Goal: Task Accomplishment & Management: Complete application form

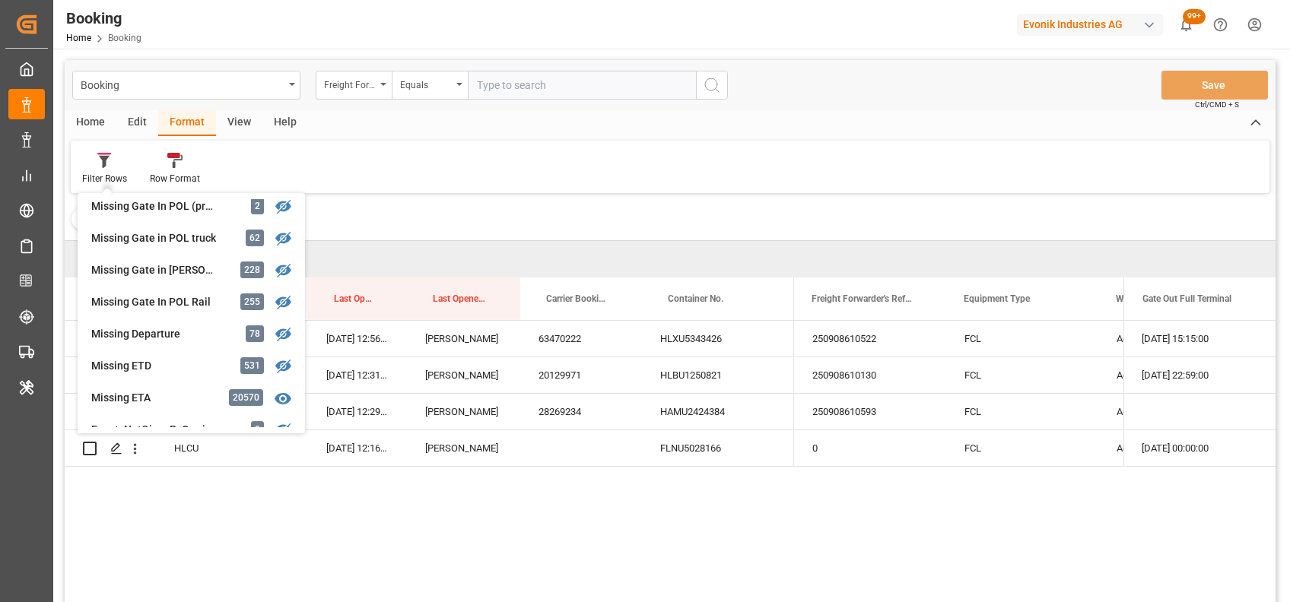
scroll to position [239, 0]
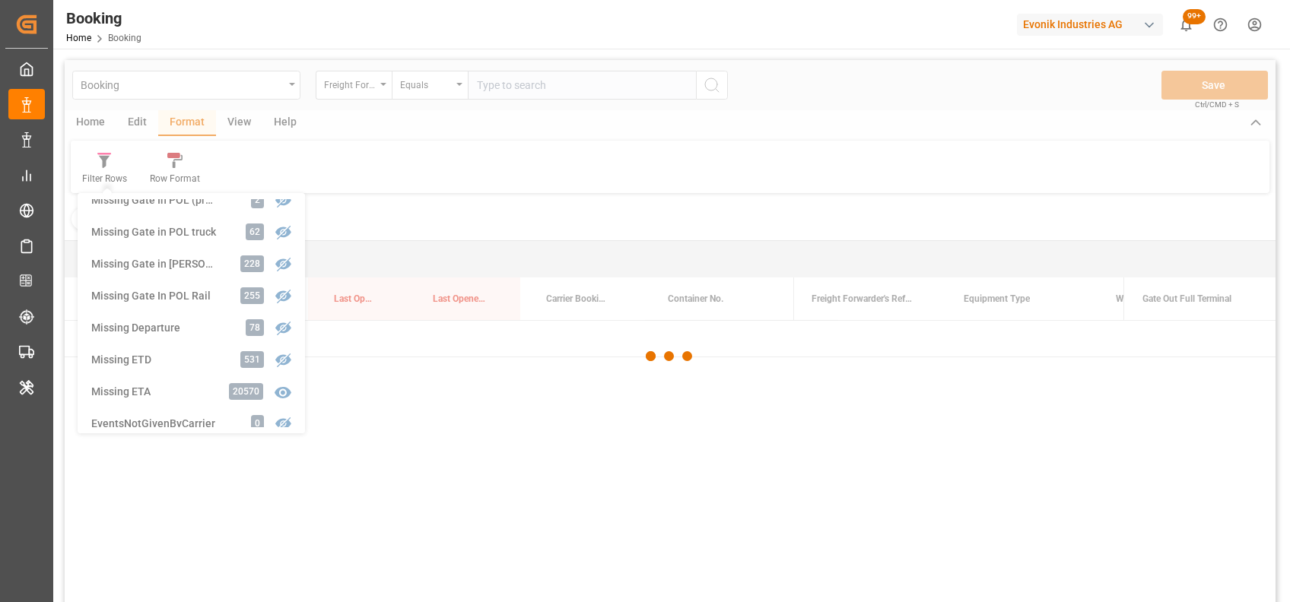
click at [177, 319] on div "Booking Freight Forwarder's Reference No. Equals Save Ctrl/CMD + S Home Edit Fo…" at bounding box center [670, 351] width 1211 height 583
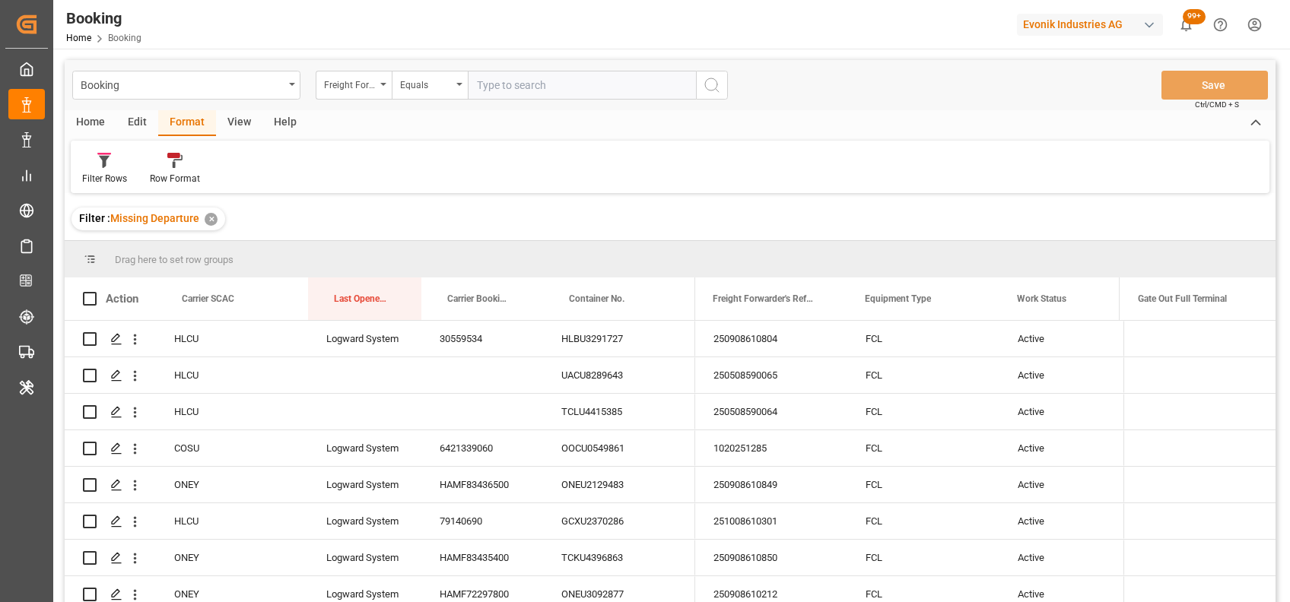
click at [243, 125] on div "View" at bounding box center [239, 123] width 46 height 26
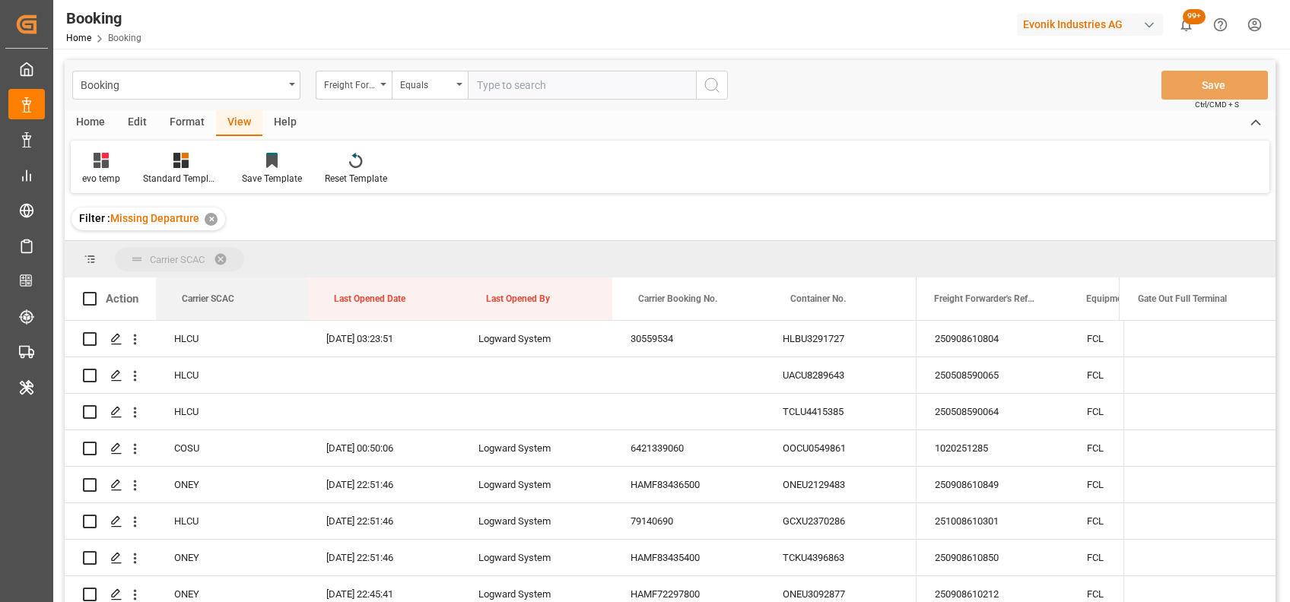
drag, startPoint x: 201, startPoint y: 298, endPoint x: 196, endPoint y: 270, distance: 28.5
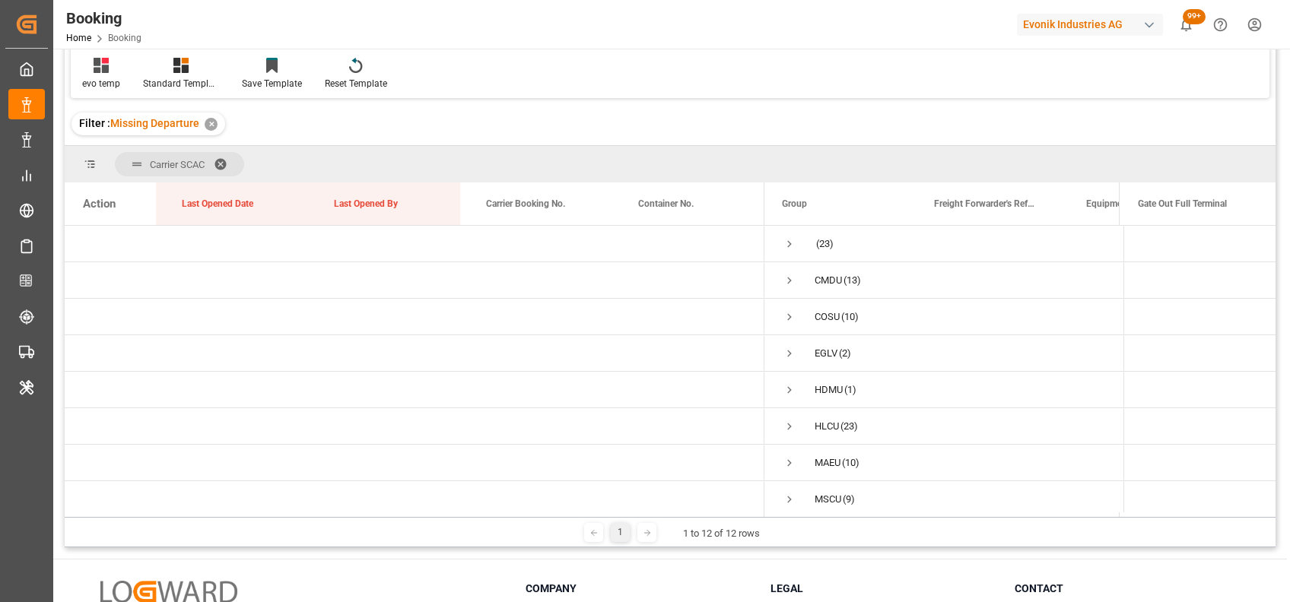
scroll to position [83, 0]
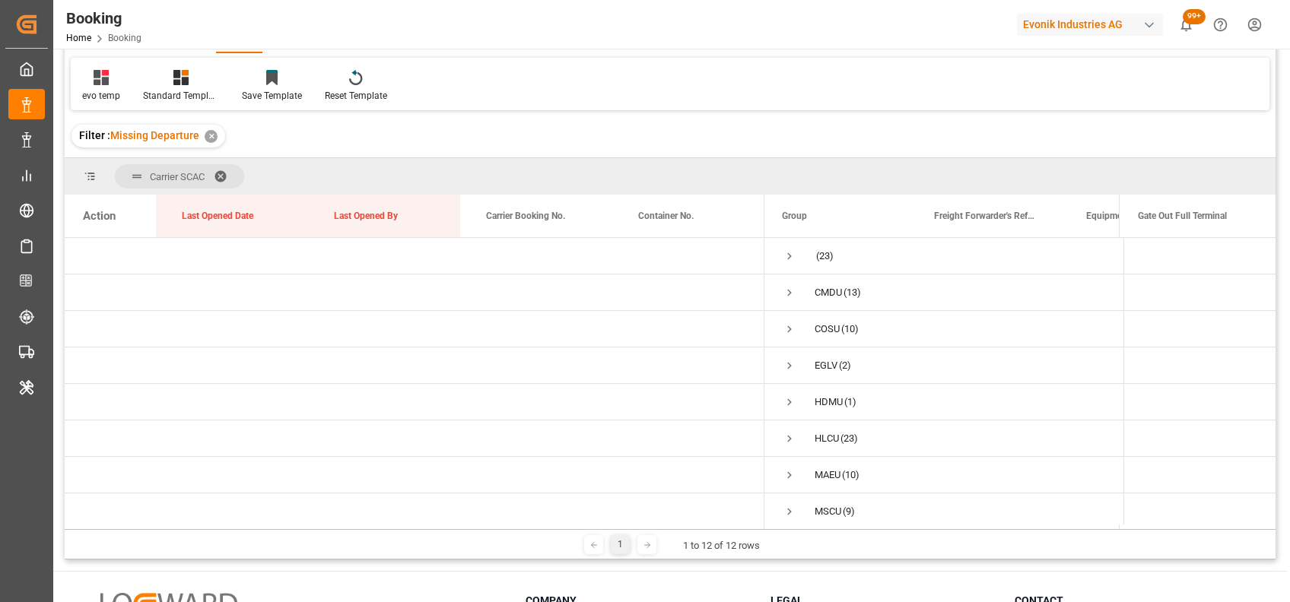
click at [219, 170] on span at bounding box center [226, 177] width 24 height 14
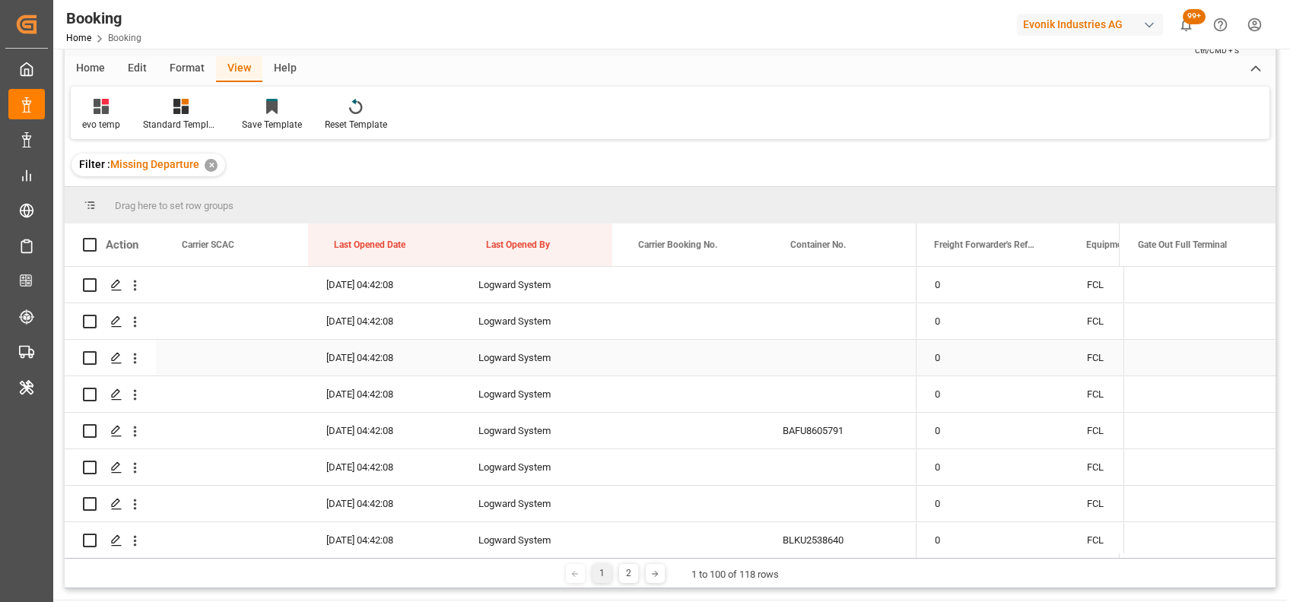
scroll to position [50, 0]
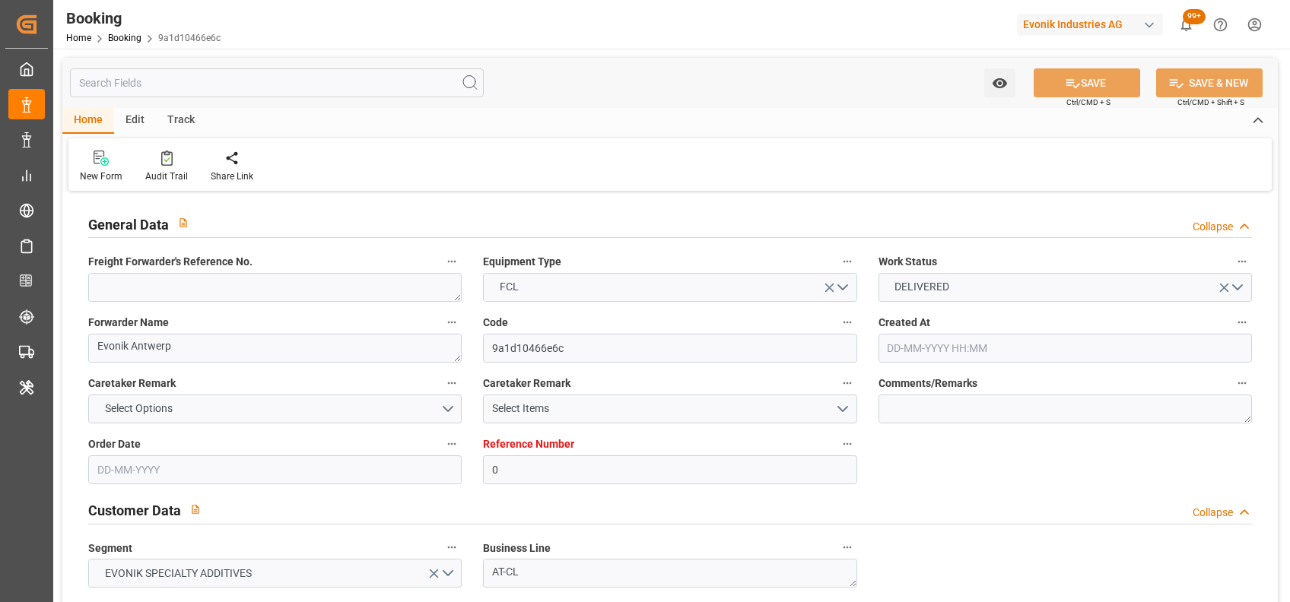
type input "0"
type input "9962603"
type input "ONE"
type input "Ocean Network Express"
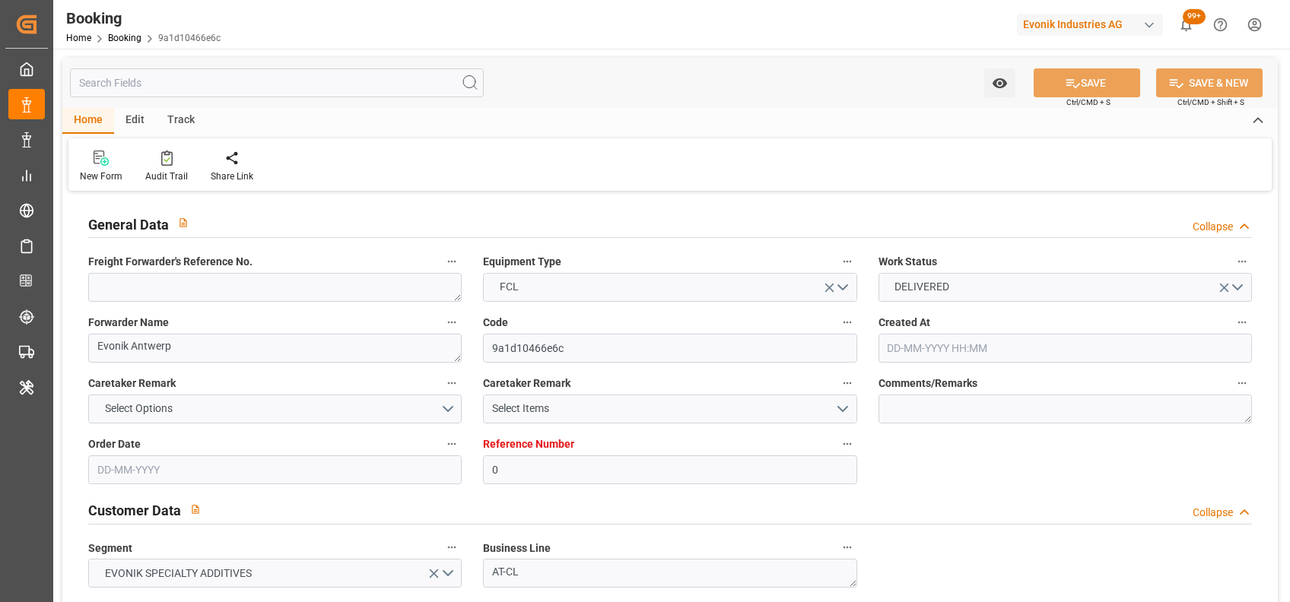
type input "BEANR"
type input "JPUKB"
type input "74"
type input "KRPUS"
type input "0"
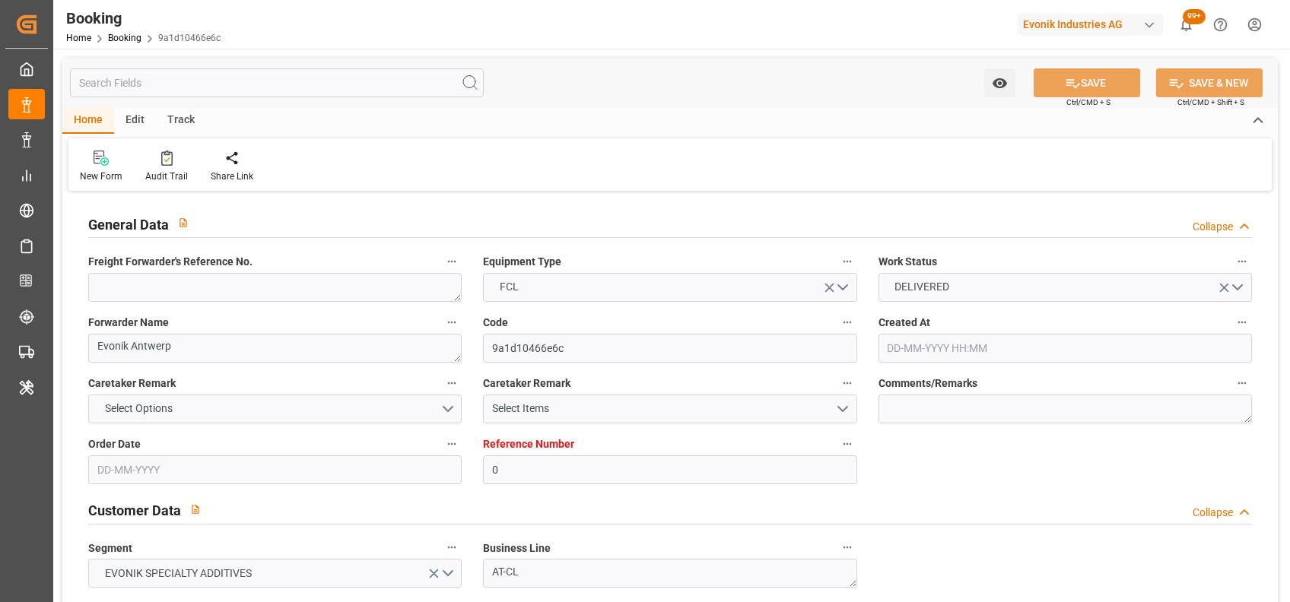
type input "BEANR"
type input "JPUKB"
type input "9907392"
type input "24-06-2025 14:41"
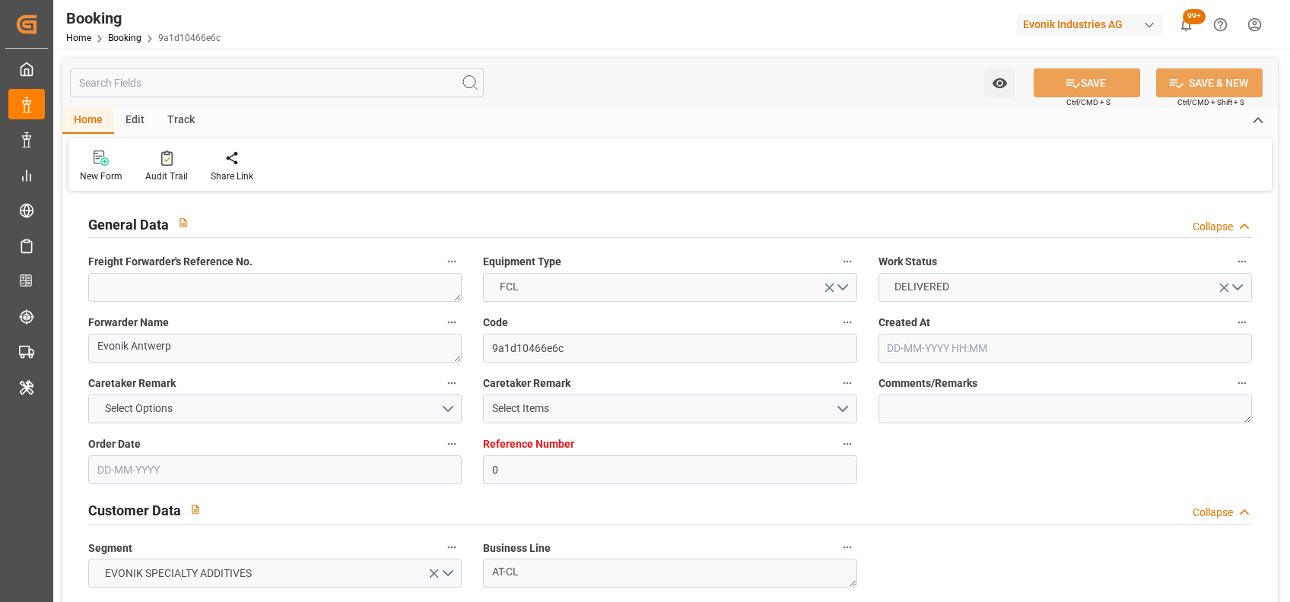
type input "24-06-2025"
type input "20-08-2025"
type input "30-06-2025"
type input "14-07-2025 16:35"
type input "12-07-2025 00:00"
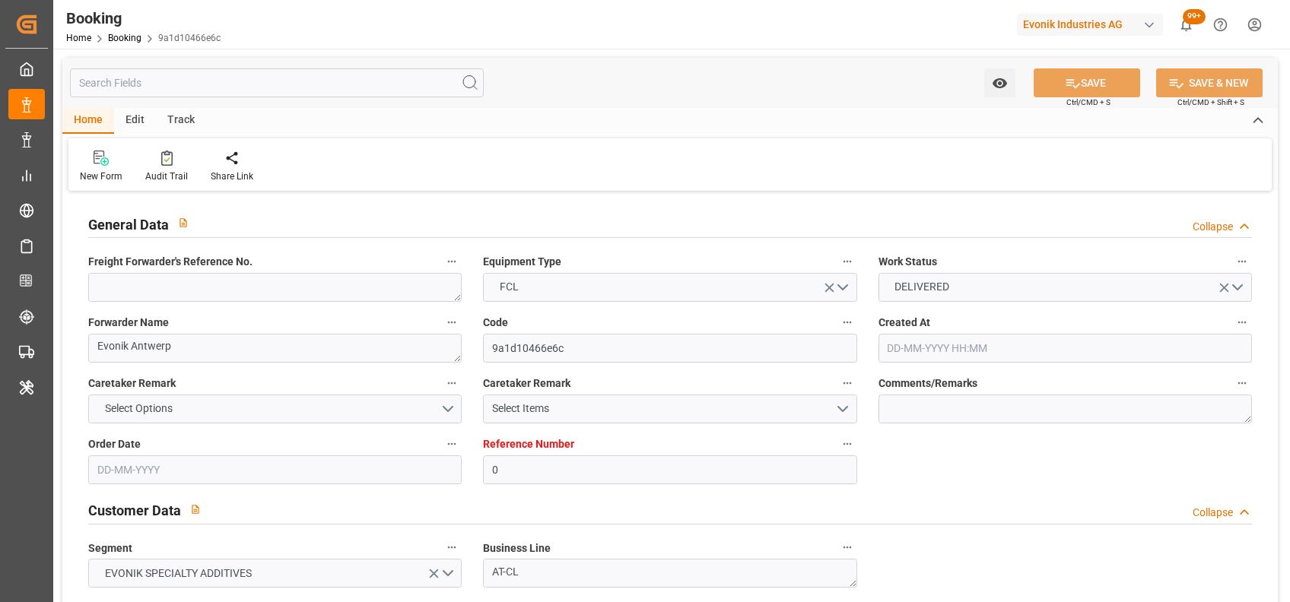
type input "14-07-2025 16:35"
type input "10-07-2025 16:57"
type input "26-09-2025 23:00"
type input "29-08-2025 00:00"
type input "26-09-2025 00:00"
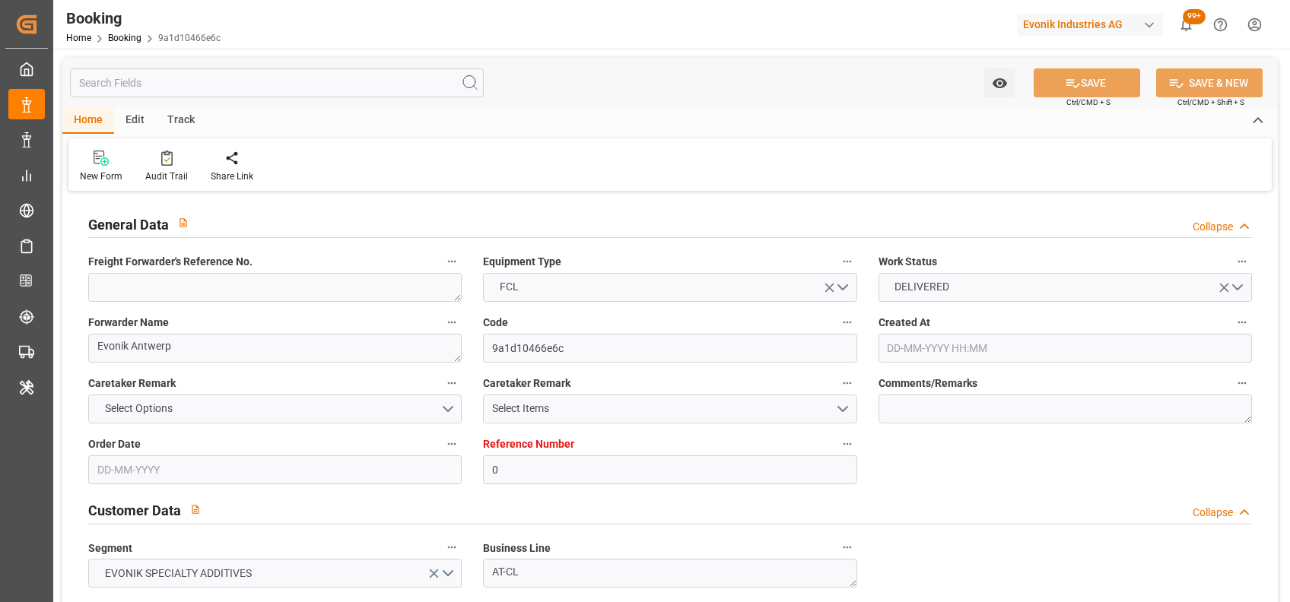
type input "16-09-2025 00:00"
type input "19-08-2025 00:00"
type input "16-09-2025 09:32"
type input "23-09-2025 19:30"
type input "27-08-2025 00:00"
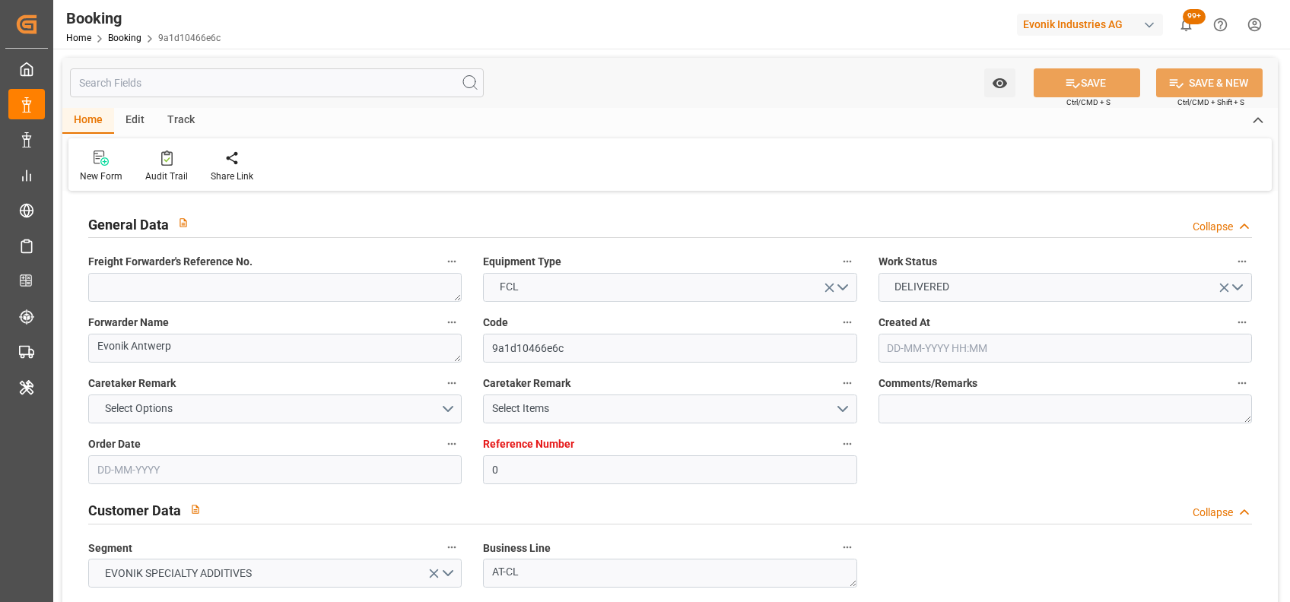
type input "23-09-2025 00:00"
type input "13-09-2025 08:00"
type input "13-09-2025 14:00"
type input "01-10-2025 00:00"
type input "02-10-2025 00:00"
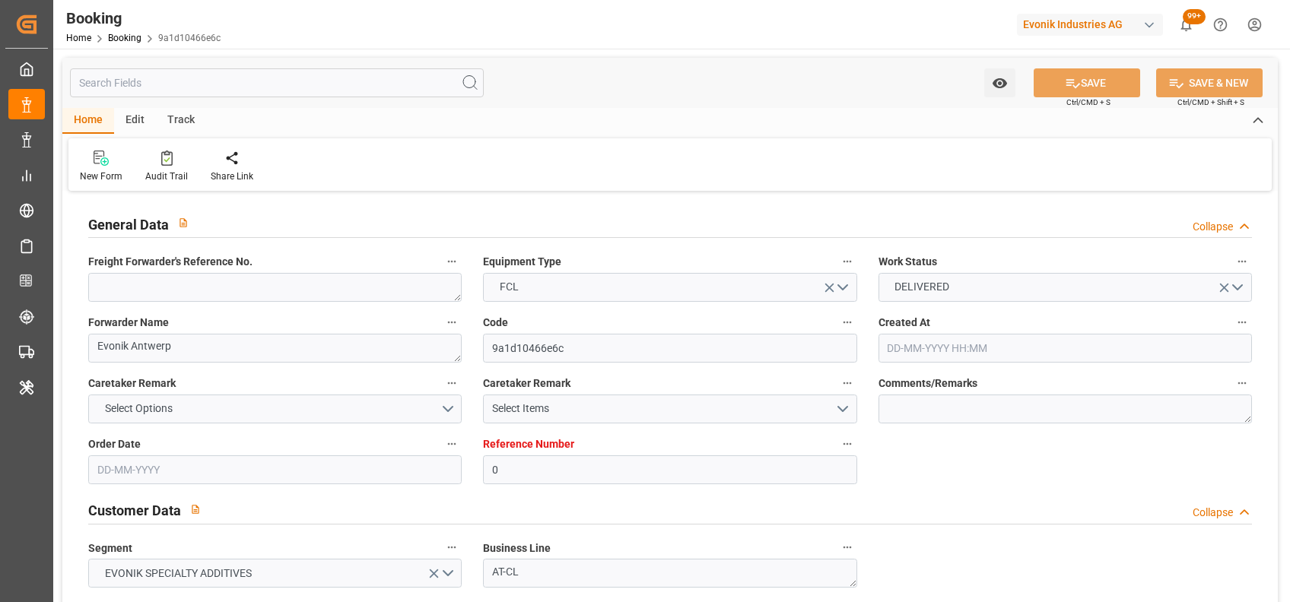
type input "06-10-2025 12:45"
type input "06-10-2025"
type input "10-07-2025 00:00"
type input "02-07-2025 09:46"
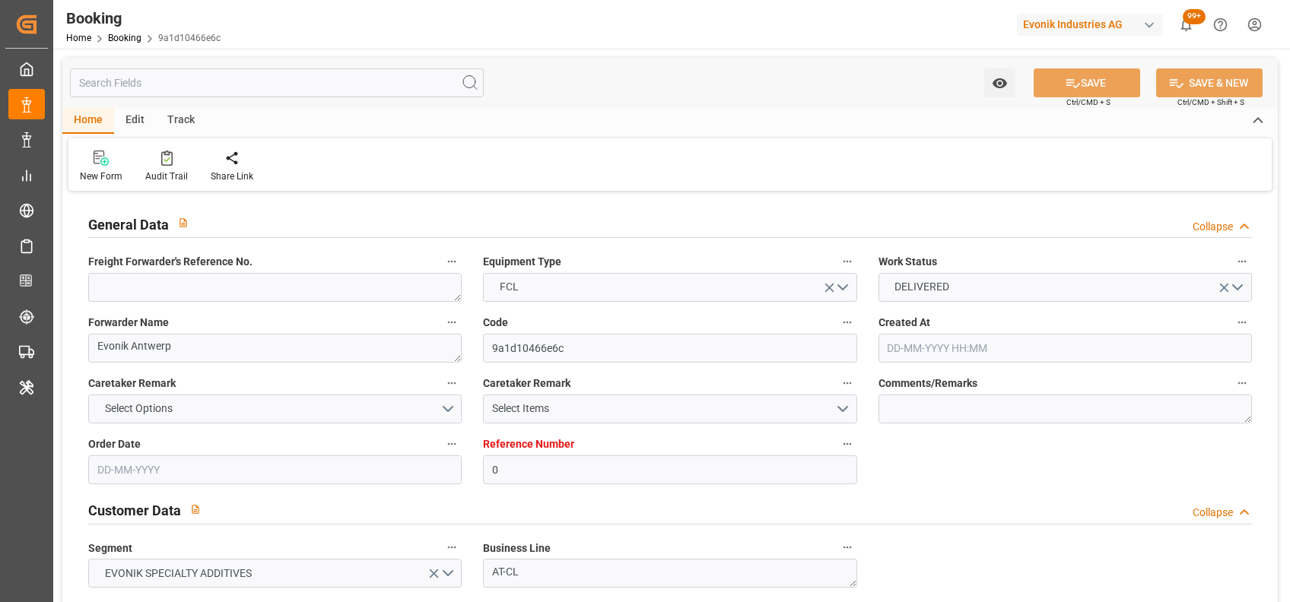
type input "11-07-2025 21:00"
type input "03-07-2025 09:46"
type input "14-07-2025 14:53"
type input "27-06-2025 05:40"
type input "13-07-2025 15:31"
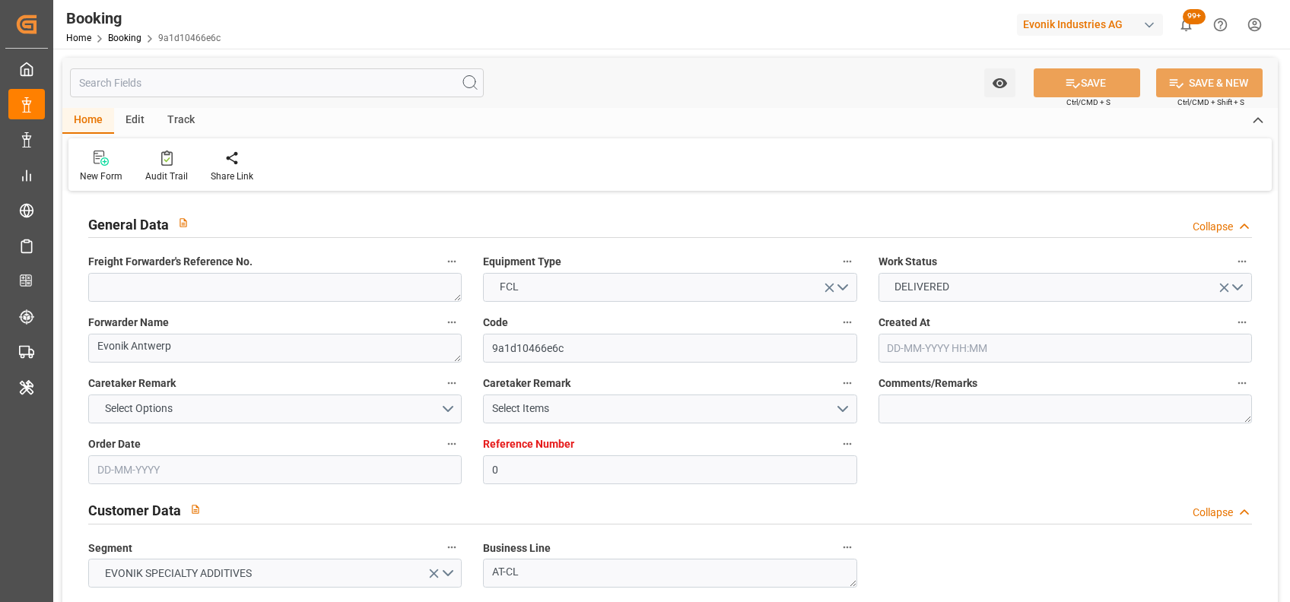
type input "14-07-2025 16:35"
type input "14-07-2025 17:09"
type input "16-09-2025 00:00"
type input "16-09-2025 09:33"
type input "16-09-2025 01:30"
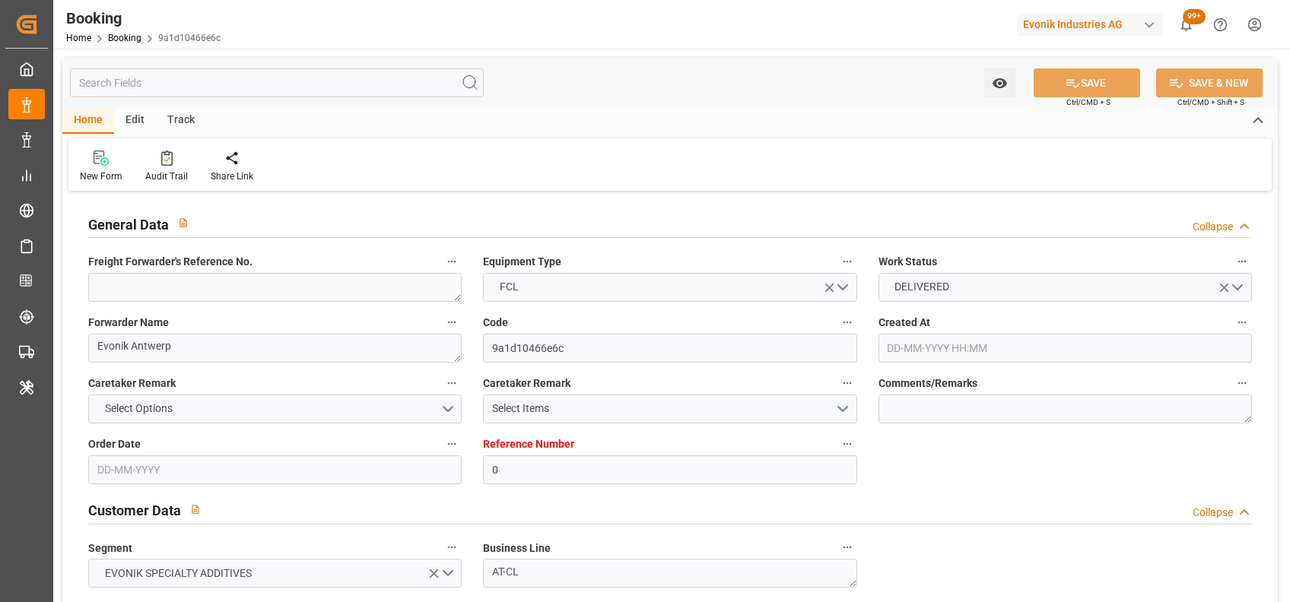
type input "06-09-2025 23:30"
type input "16-09-2025 23:05"
type input "17-09-2025 00:55"
type input "23-09-2025 10:45"
type input "10-09-2025 22:33"
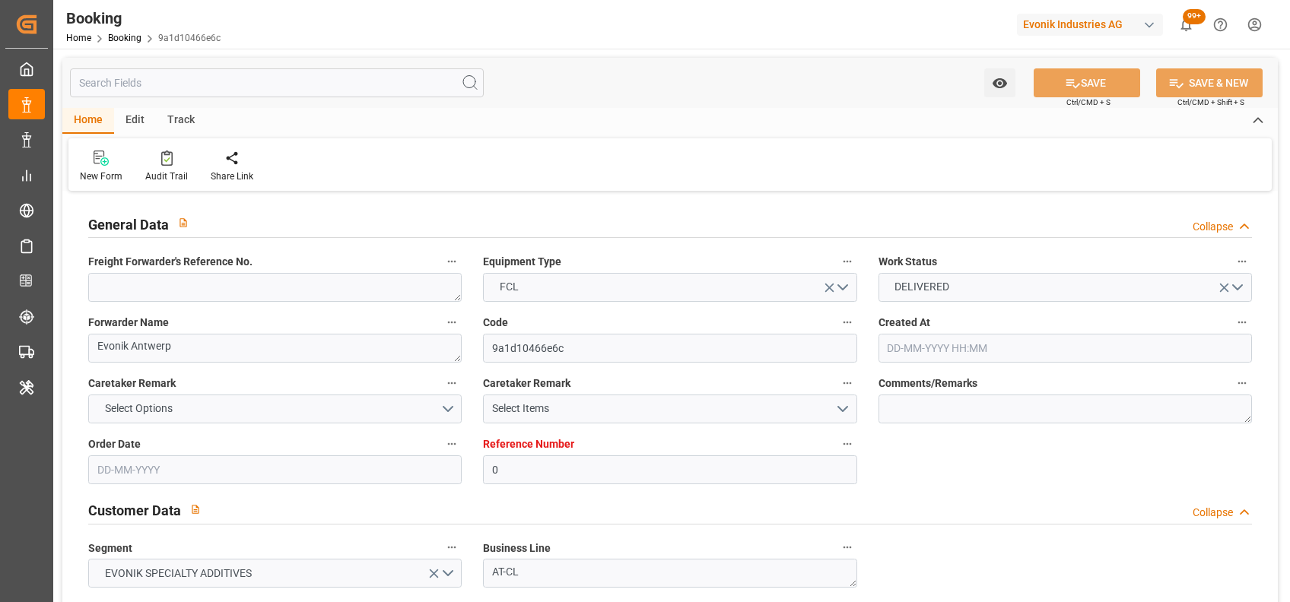
type input "23-09-2025 19:30"
type input "13-09-2025 08:00"
type input "13-09-2025 12:13"
type input "13-09-2025 09:30"
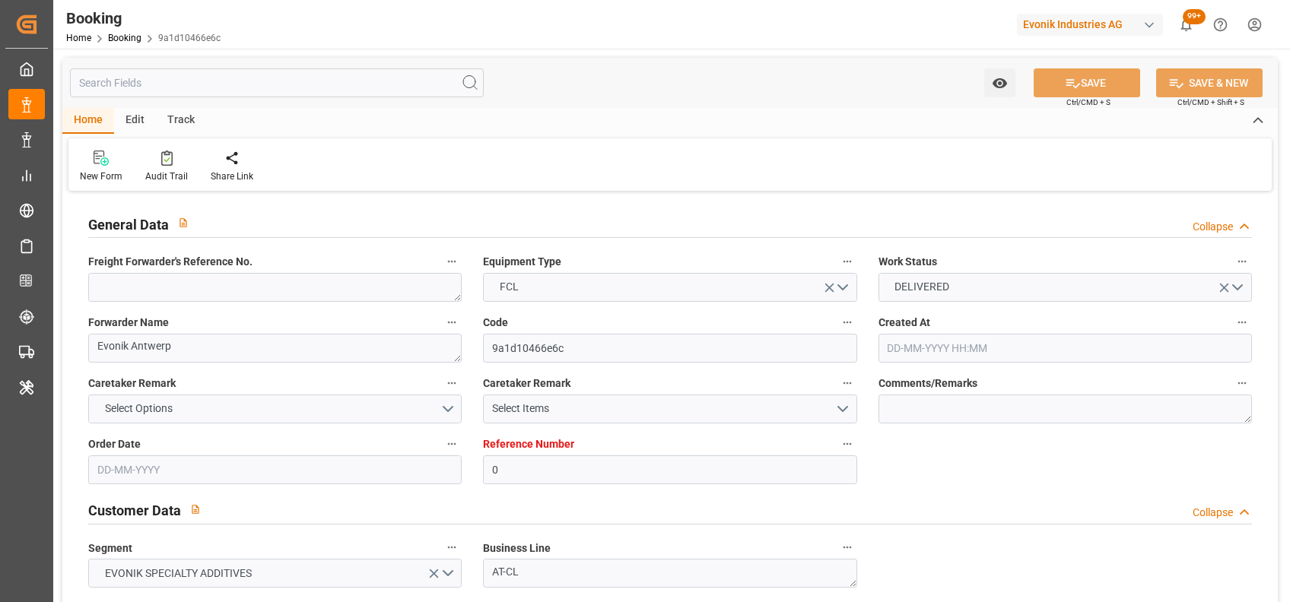
type input "13-09-2025 13:51"
type input "13-09-2025 14:00"
type input "26-09-2025 23:00"
type input "27-09-2025 06:01"
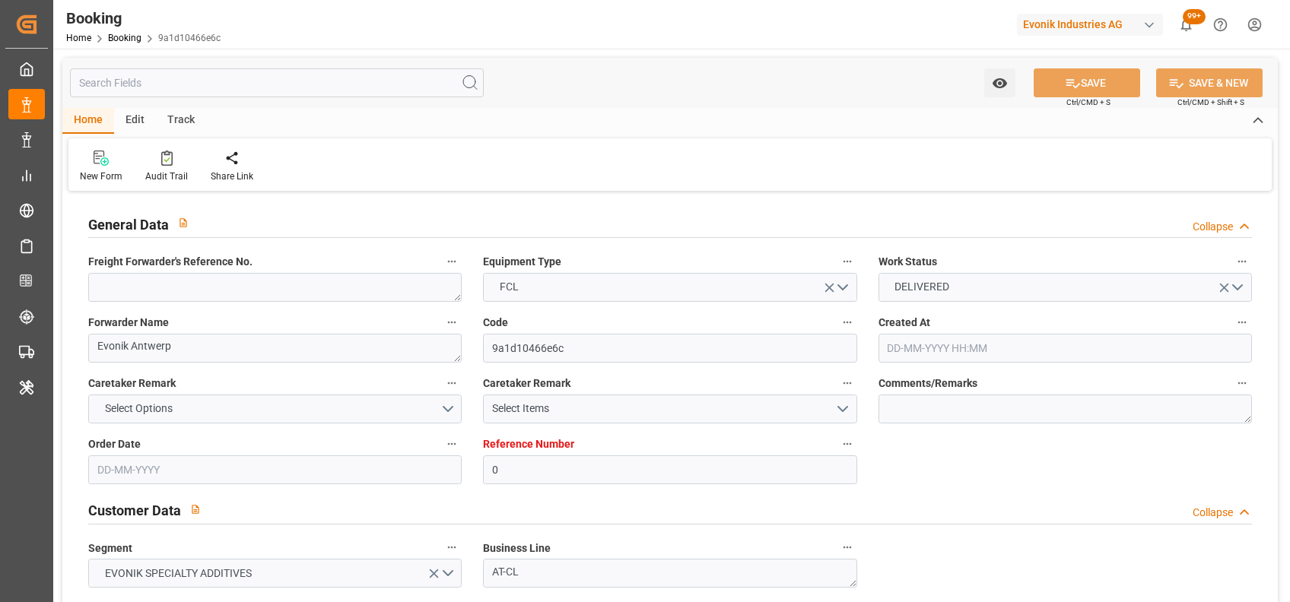
type input "27-09-2025 00:30"
type input "21-09-2025 15:30"
type input "27-09-2025 05:00"
type input "21-09-2025 20:00"
type input "01-10-2025 06:01"
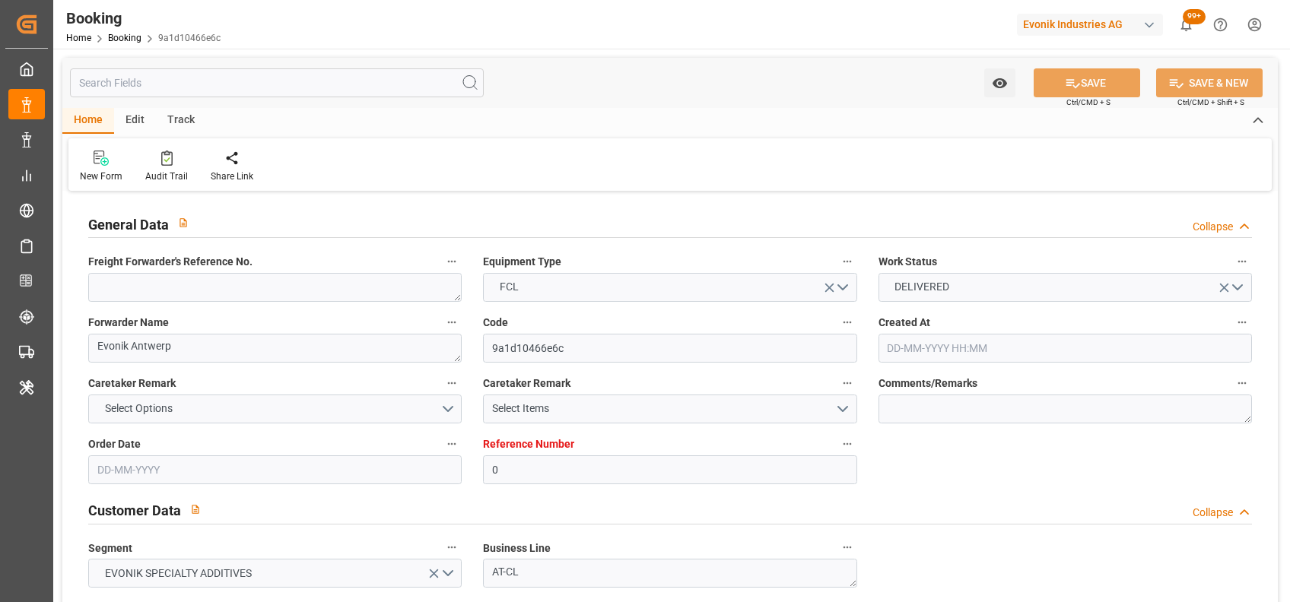
type input "27-09-2025 02:00"
type input "22-09-2025 11:00"
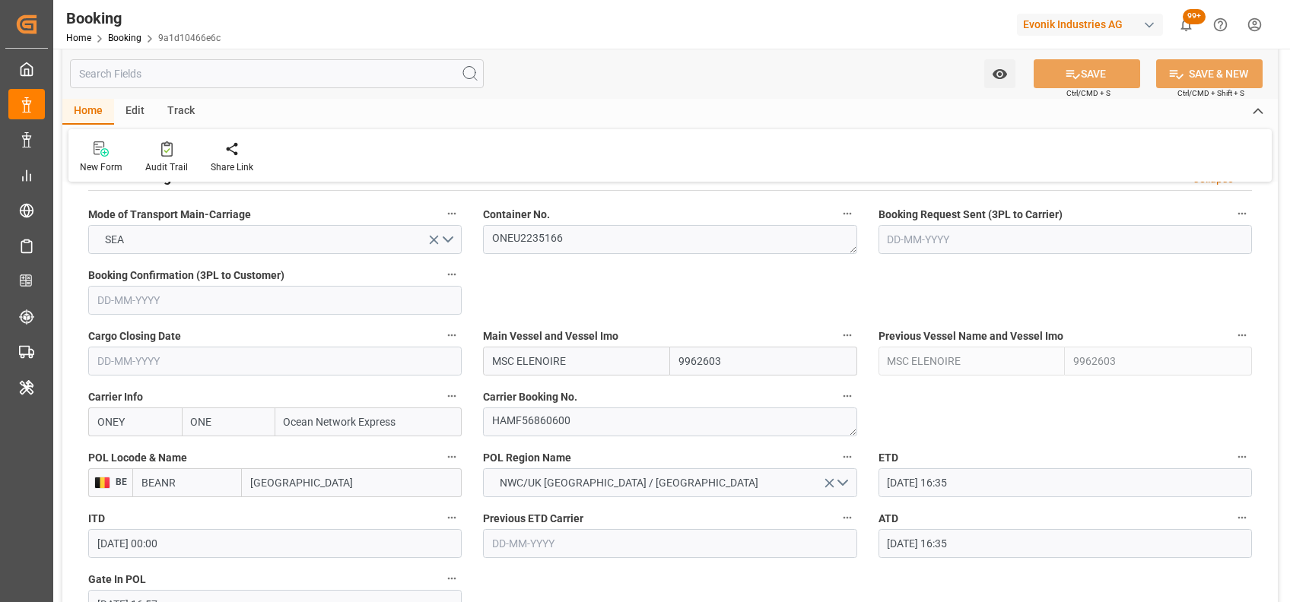
scroll to position [959, 0]
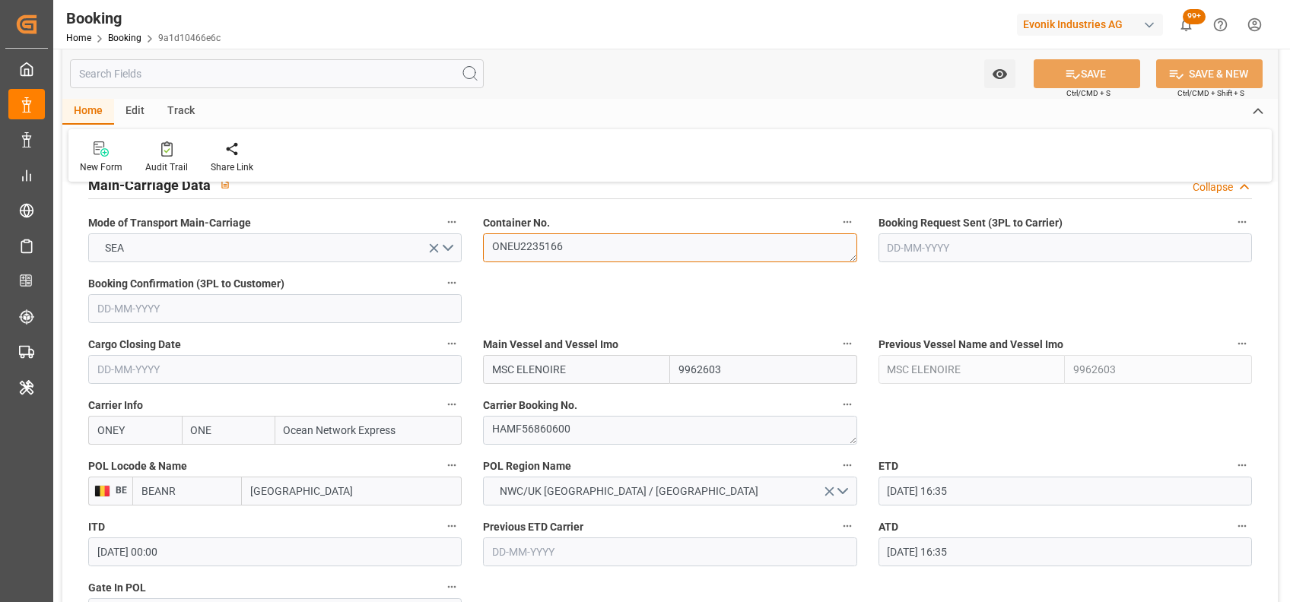
click at [538, 239] on textarea "ONEU2235166" at bounding box center [669, 247] width 373 height 29
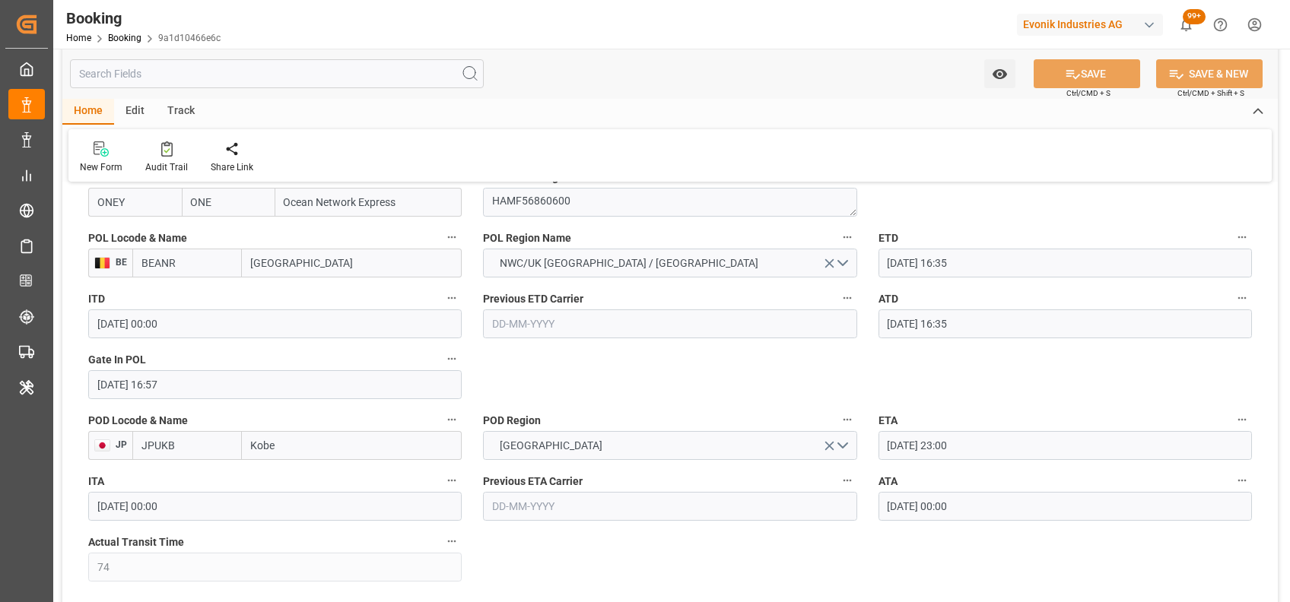
scroll to position [1188, 0]
